Goal: Task Accomplishment & Management: Manage account settings

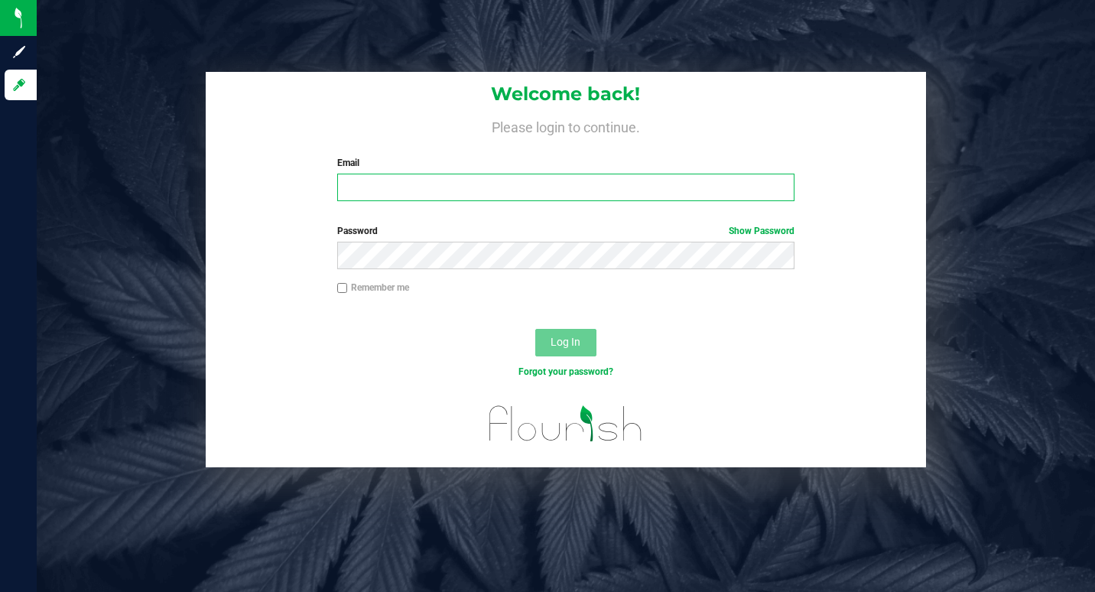
drag, startPoint x: 389, startPoint y: 190, endPoint x: 389, endPoint y: 136, distance: 54.3
click at [388, 171] on div "Email Required Please format your email correctly." at bounding box center [566, 178] width 480 height 45
type input "[EMAIL_ADDRESS][DOMAIN_NAME]"
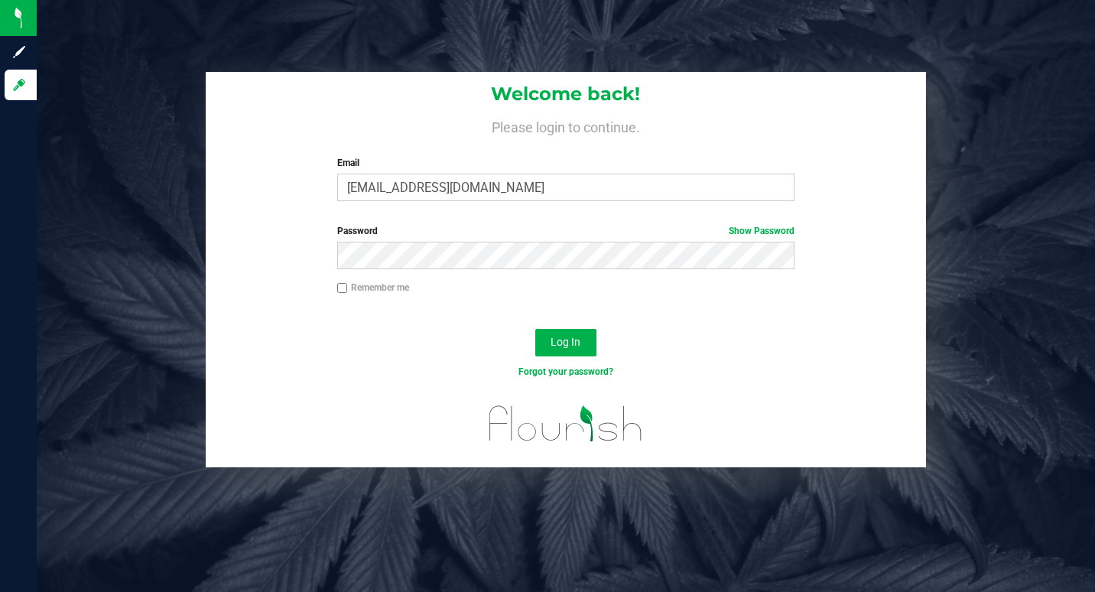
click at [343, 289] on input "Remember me" at bounding box center [342, 288] width 11 height 11
checkbox input "true"
click at [565, 341] on span "Log In" at bounding box center [566, 342] width 30 height 12
click at [766, 228] on link "Show Password" at bounding box center [762, 231] width 66 height 11
click at [562, 339] on span "Log In" at bounding box center [566, 342] width 30 height 12
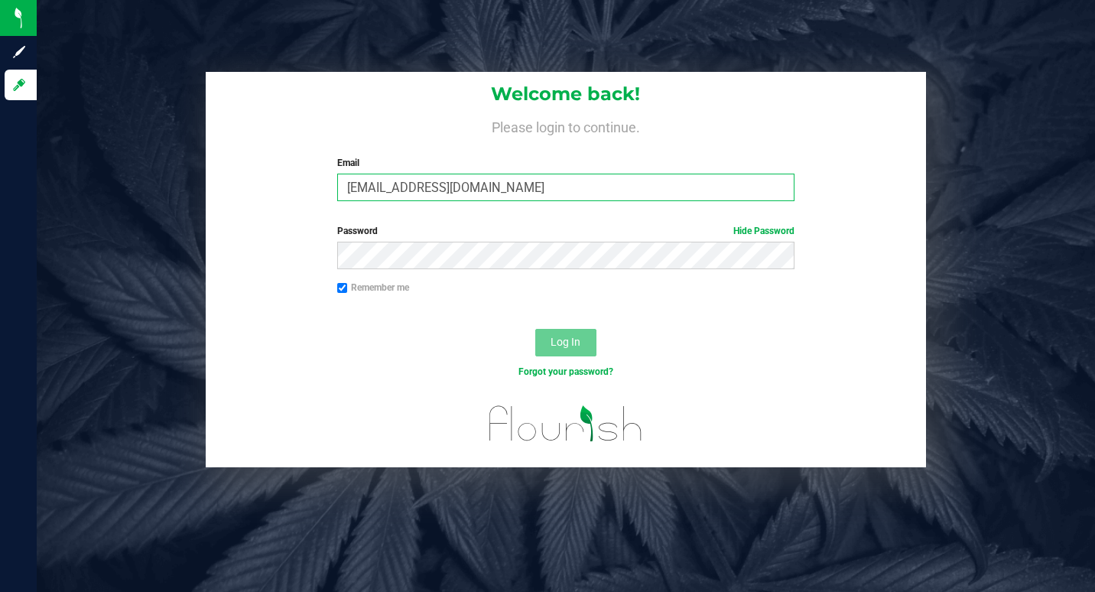
click at [446, 189] on input "[EMAIL_ADDRESS][DOMAIN_NAME]" at bounding box center [565, 188] width 457 height 28
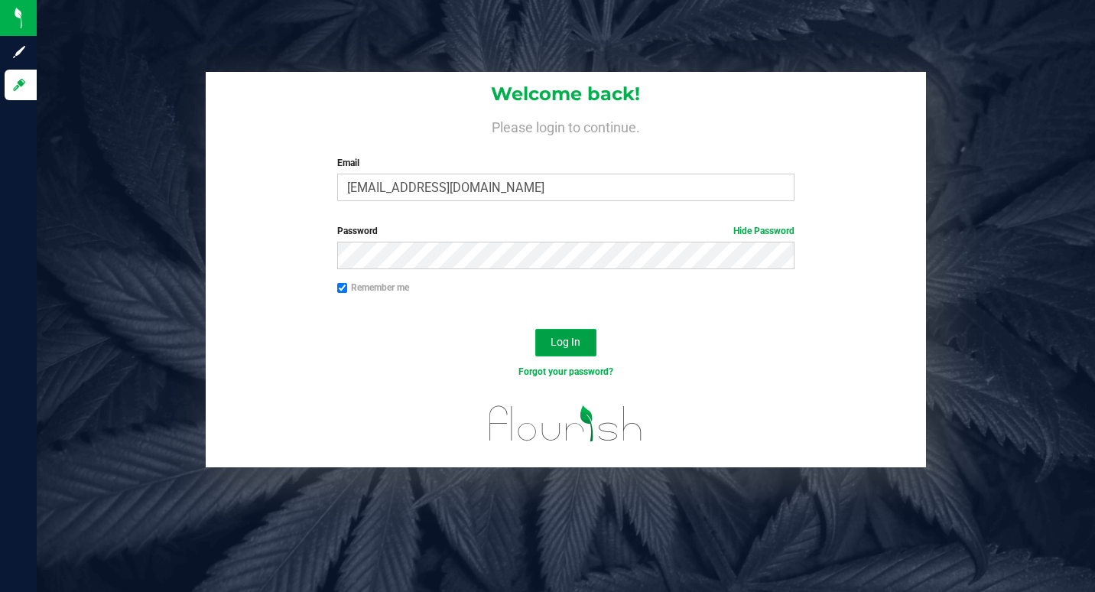
click at [559, 348] on span "Log In" at bounding box center [566, 342] width 30 height 12
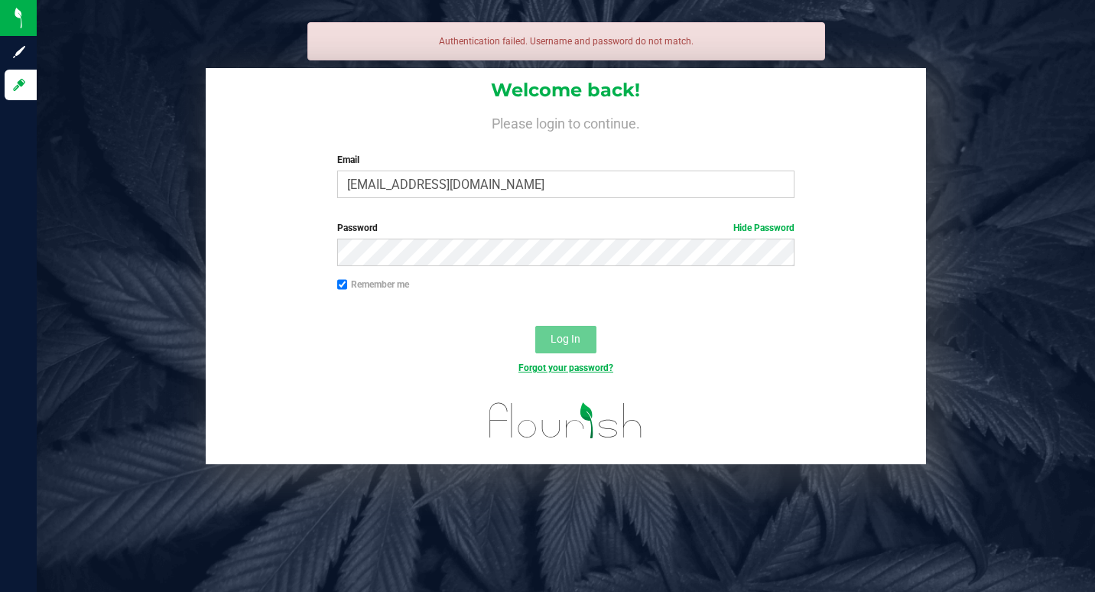
click at [566, 365] on link "Forgot your password?" at bounding box center [566, 368] width 95 height 11
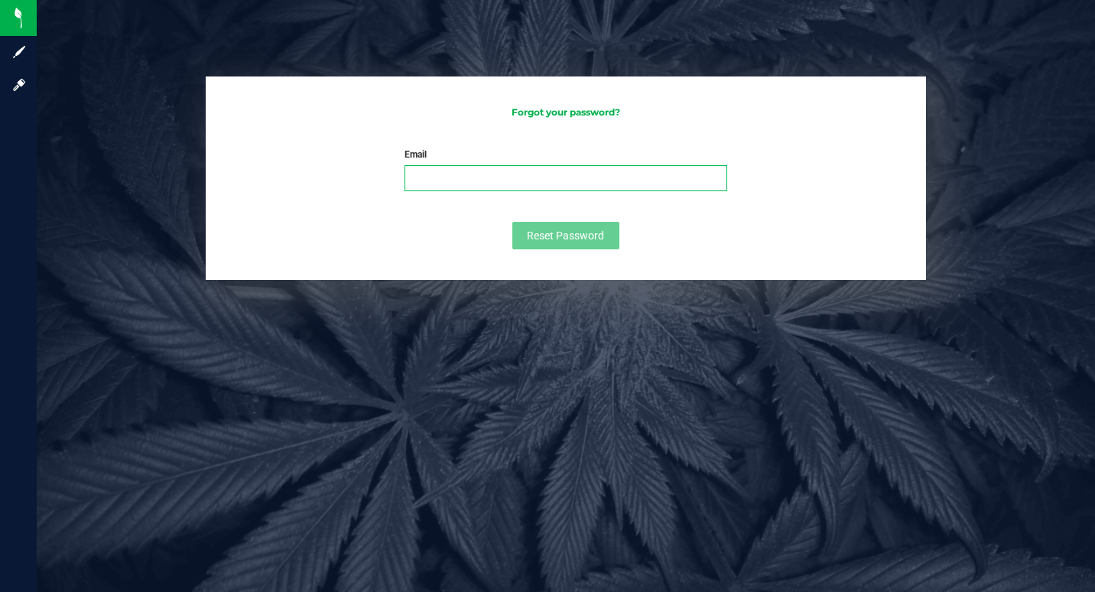
click at [444, 178] on input "Email" at bounding box center [566, 178] width 322 height 26
type input "[EMAIL_ADDRESS][DOMAIN_NAME]"
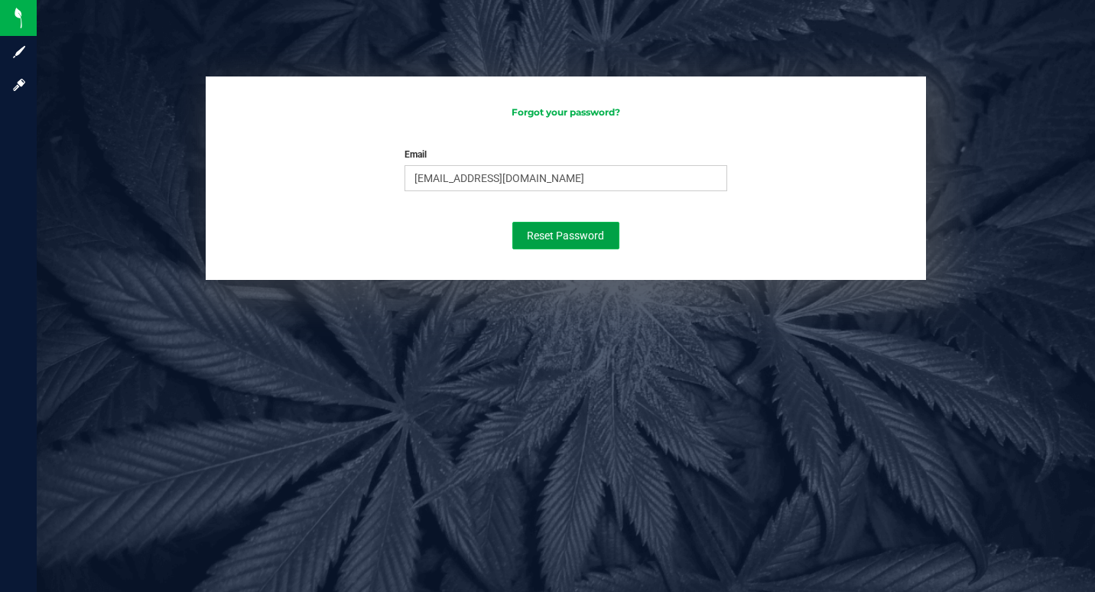
click at [573, 235] on span "Reset Password" at bounding box center [565, 235] width 77 height 12
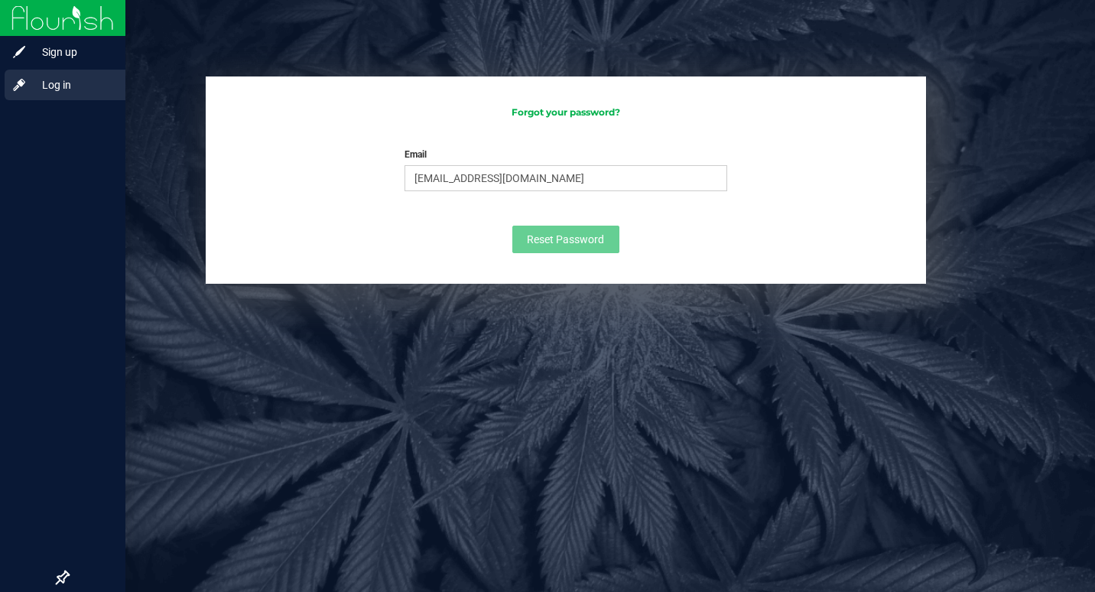
click at [56, 81] on span "Log in" at bounding box center [73, 85] width 92 height 18
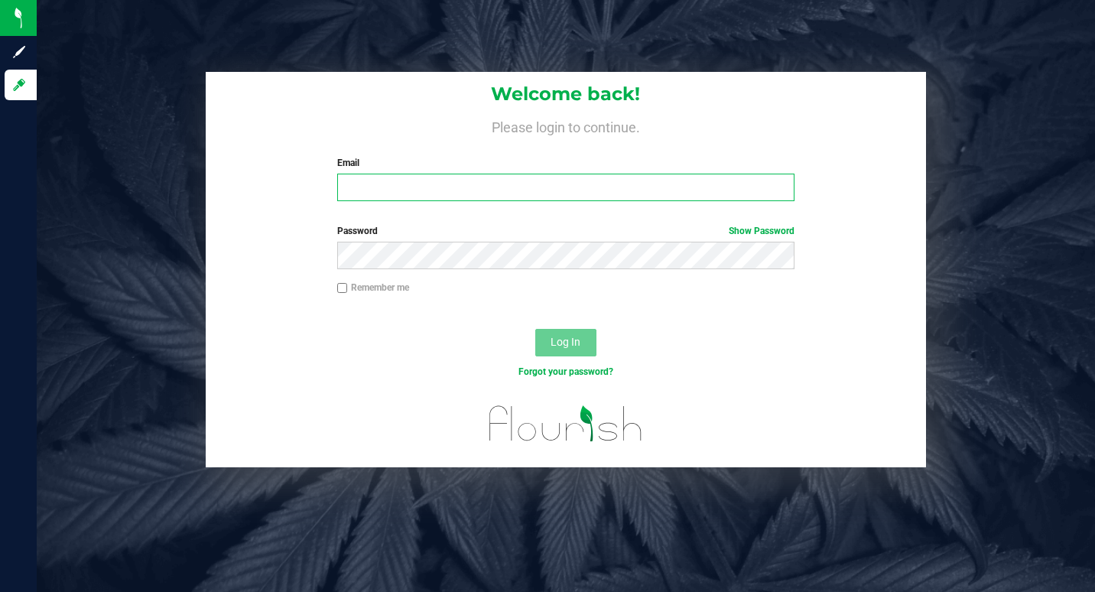
click at [353, 184] on input "Email" at bounding box center [565, 188] width 457 height 28
type input "nanawez24"
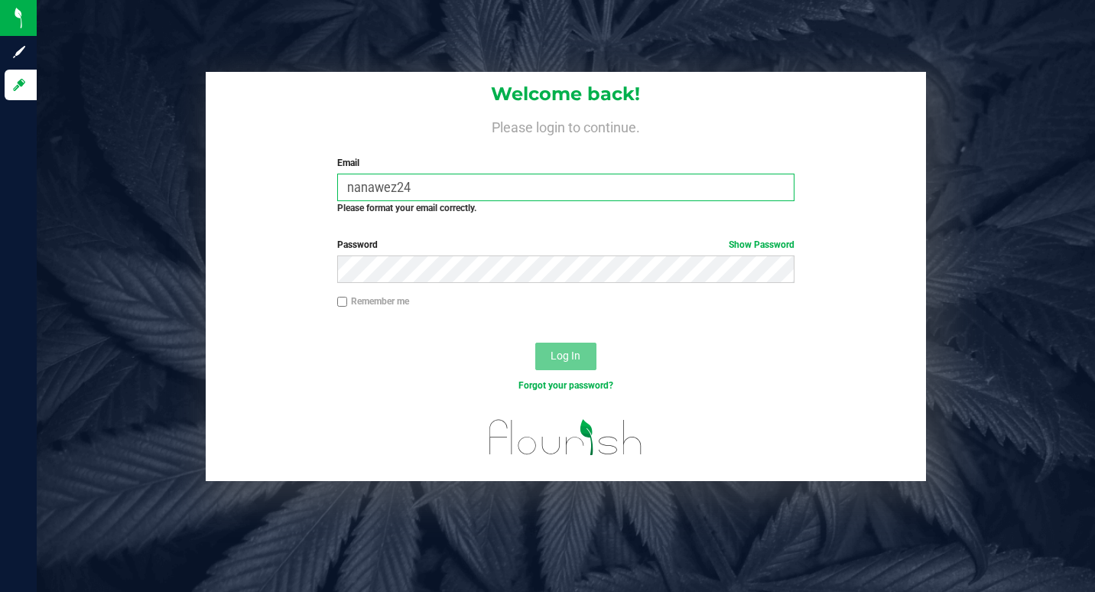
click at [416, 184] on input "nanawez24" at bounding box center [565, 188] width 457 height 28
drag, startPoint x: 418, startPoint y: 187, endPoint x: 304, endPoint y: 190, distance: 114.0
click at [304, 190] on div "Welcome back! Please login to continue. Email nanawez24 Required Please format …" at bounding box center [566, 149] width 721 height 155
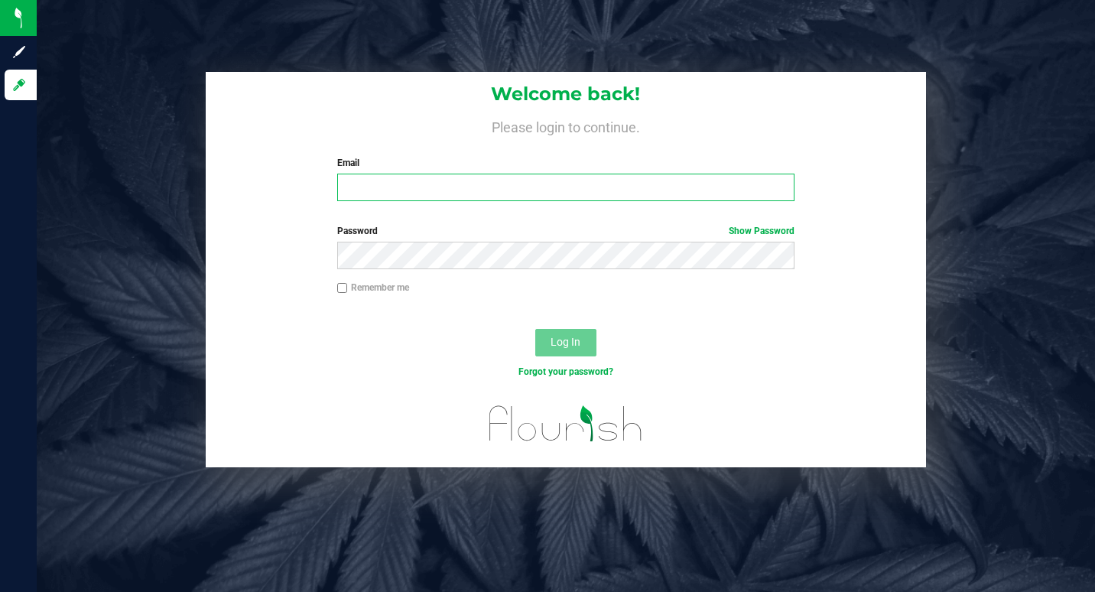
click at [358, 185] on input "Email" at bounding box center [565, 188] width 457 height 28
type input "pegwez24"
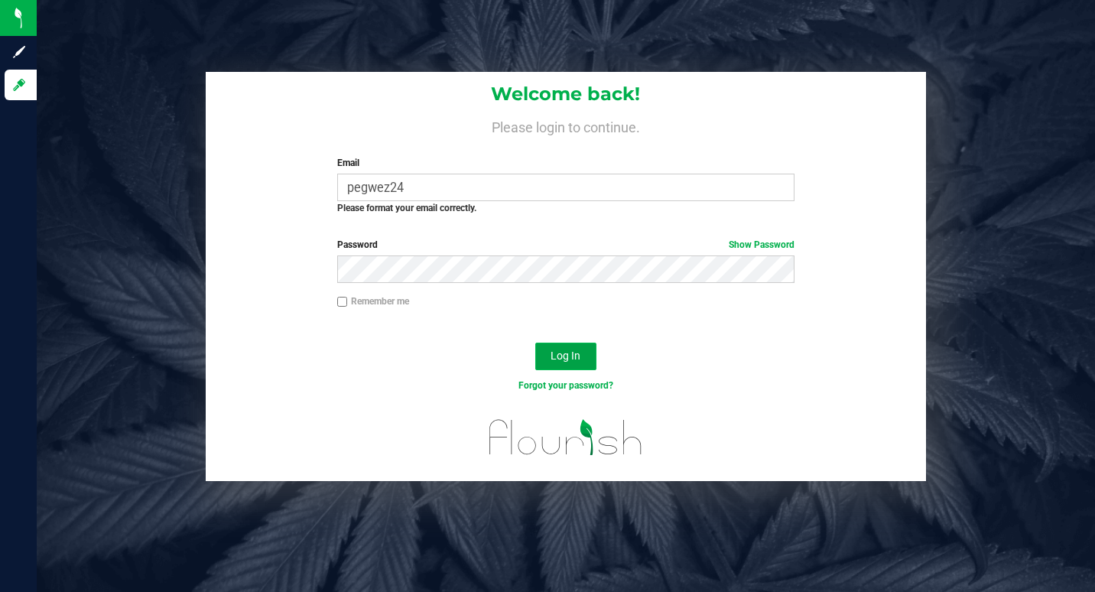
click at [558, 352] on span "Log In" at bounding box center [566, 356] width 30 height 12
click at [570, 360] on span "Log In" at bounding box center [566, 356] width 30 height 12
click at [343, 302] on input "Remember me" at bounding box center [342, 302] width 11 height 11
checkbox input "true"
click at [564, 349] on button "Log In" at bounding box center [565, 357] width 61 height 28
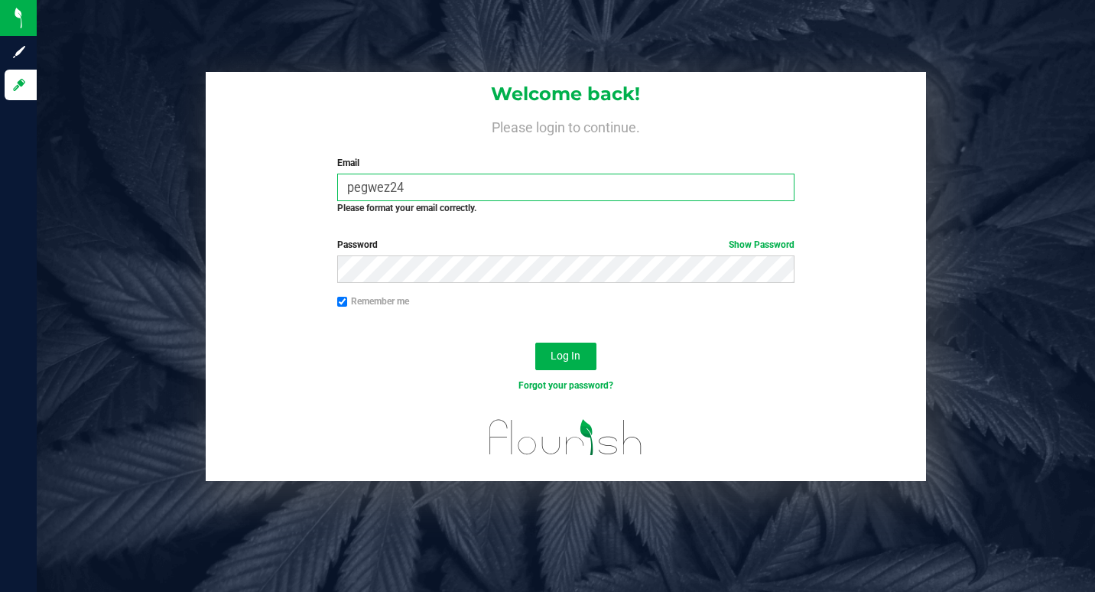
drag, startPoint x: 412, startPoint y: 185, endPoint x: 306, endPoint y: 184, distance: 105.6
click at [306, 184] on div "Welcome back! Please login to continue. Email pegwez24 Required Please format y…" at bounding box center [566, 149] width 721 height 155
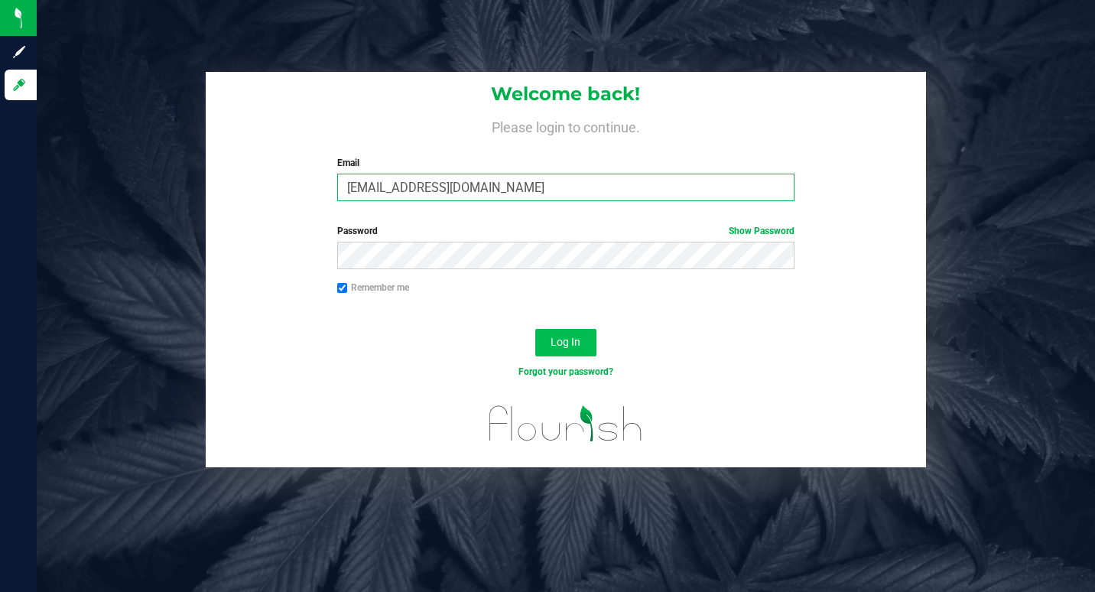
type input "[EMAIL_ADDRESS][DOMAIN_NAME]"
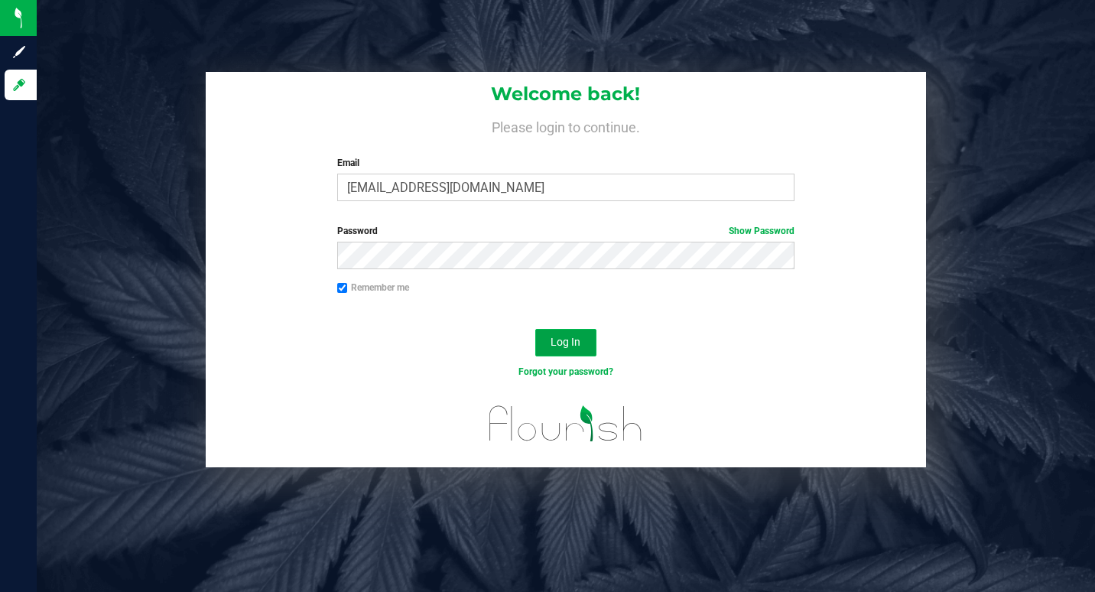
click at [571, 343] on span "Log In" at bounding box center [566, 342] width 30 height 12
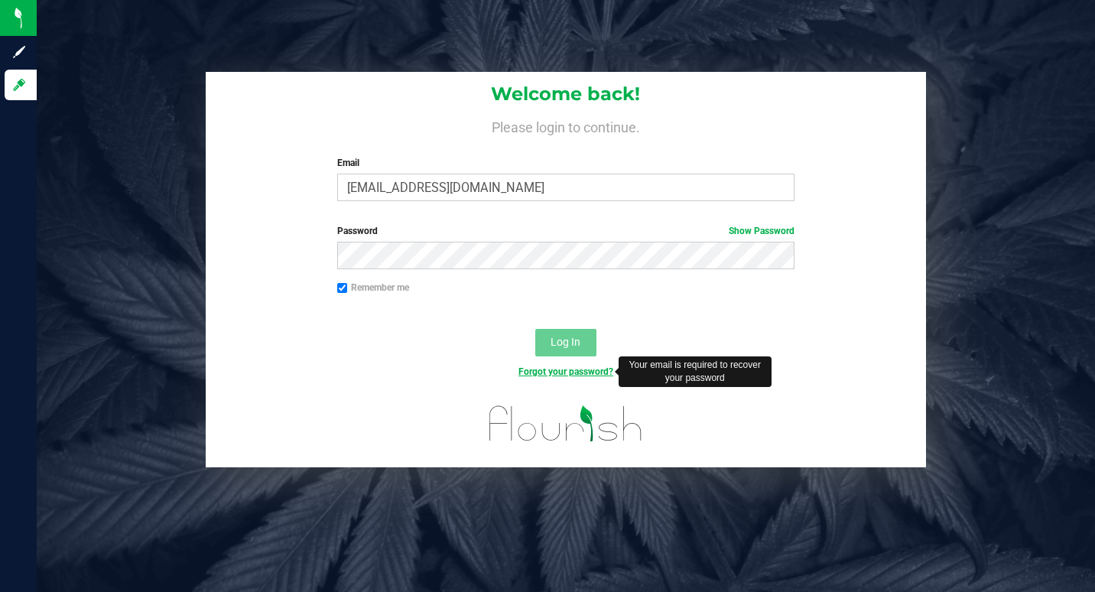
click at [565, 369] on link "Forgot your password?" at bounding box center [566, 371] width 95 height 11
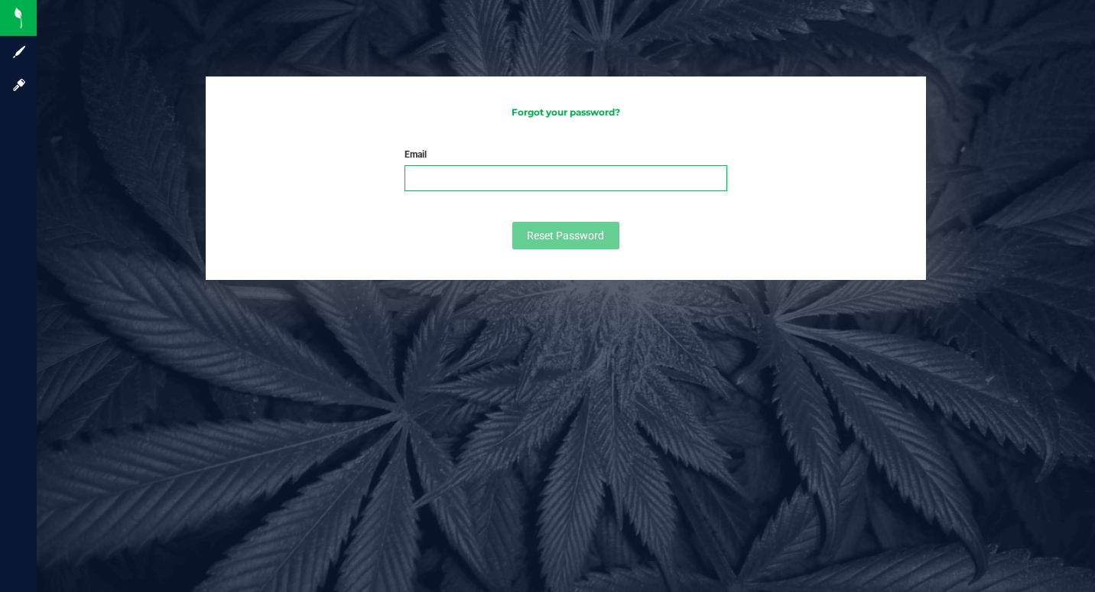
click at [429, 181] on input "Email" at bounding box center [566, 178] width 322 height 26
type input "[EMAIL_ADDRESS][DOMAIN_NAME]"
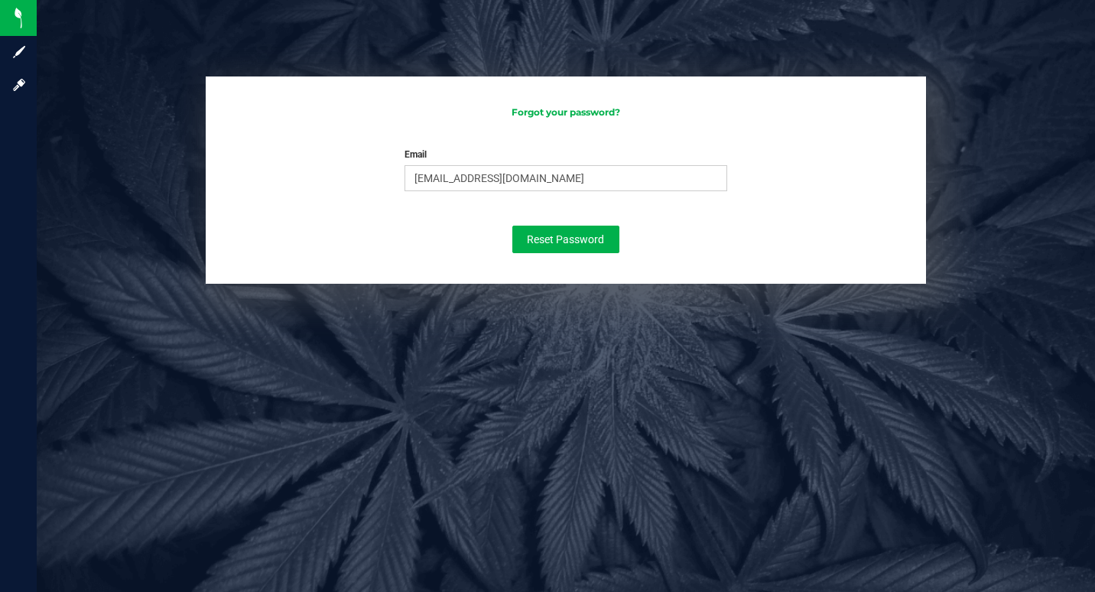
click at [757, 253] on form "Email [EMAIL_ADDRESS][DOMAIN_NAME] Please enter your email Please format your e…" at bounding box center [566, 201] width 691 height 106
click at [564, 233] on span "Reset Password" at bounding box center [565, 239] width 77 height 12
